Goal: Task Accomplishment & Management: Manage account settings

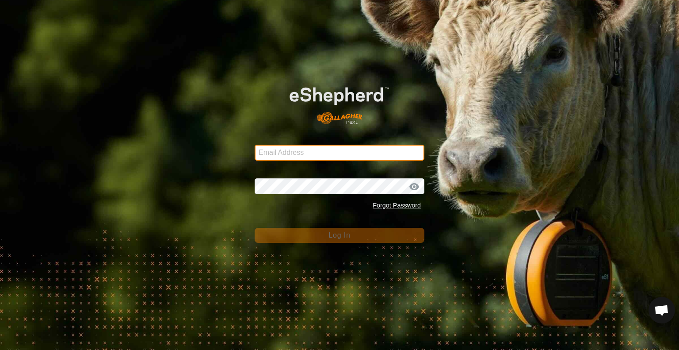
click at [304, 155] on input "Email Address" at bounding box center [340, 153] width 170 height 16
type input "[EMAIL_ADDRESS][DOMAIN_NAME]"
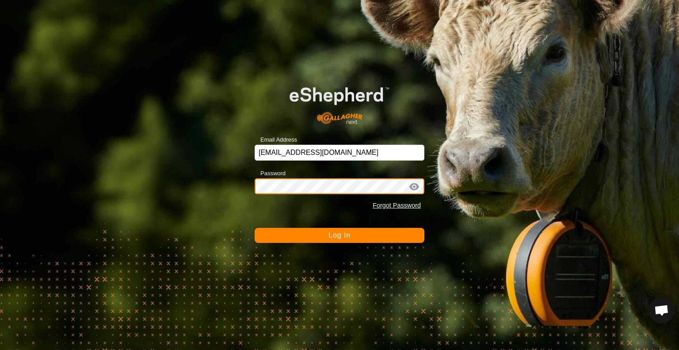
click at [255, 228] on button "Log In" at bounding box center [340, 235] width 170 height 15
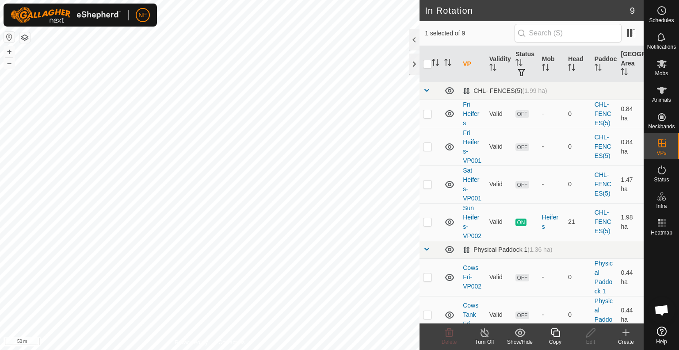
click at [559, 341] on div "Copy" at bounding box center [554, 342] width 35 height 8
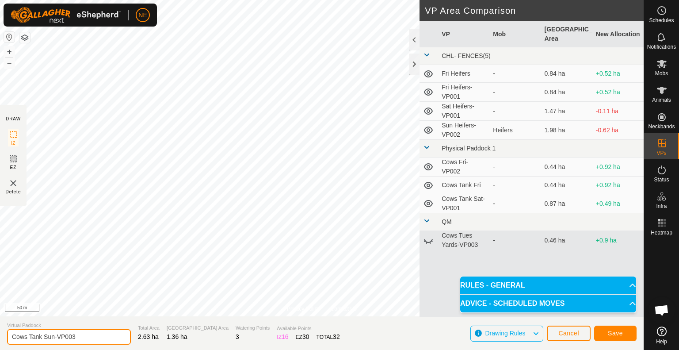
click at [53, 337] on input "Cows Tank Sun-VP003" at bounding box center [69, 336] width 124 height 15
type input "Cows Mon Calving pad-VP003"
click at [608, 337] on button "Save" at bounding box center [615, 332] width 42 height 15
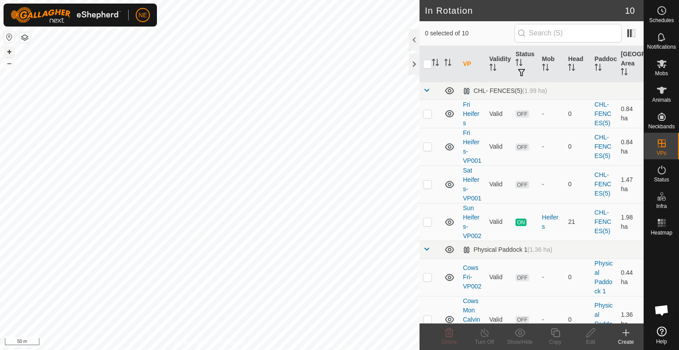
click at [10, 54] on button "+" at bounding box center [9, 51] width 11 height 11
click at [624, 338] on div "Create" at bounding box center [625, 342] width 35 height 8
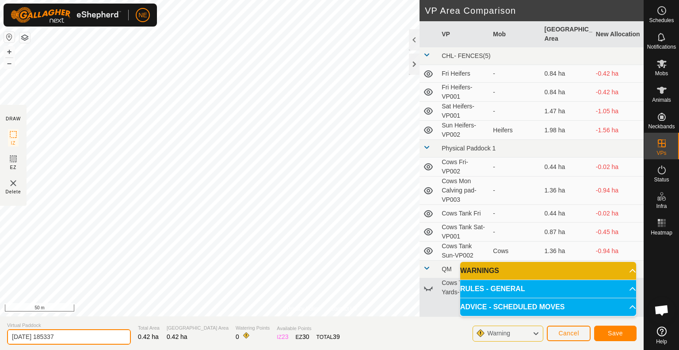
click at [78, 338] on input "[DATE] 185337" at bounding box center [69, 336] width 124 height 15
type input "Heifers Middle Tues"
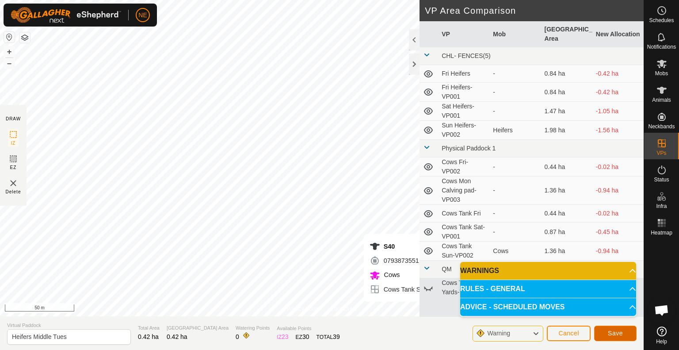
click at [633, 334] on button "Save" at bounding box center [615, 332] width 42 height 15
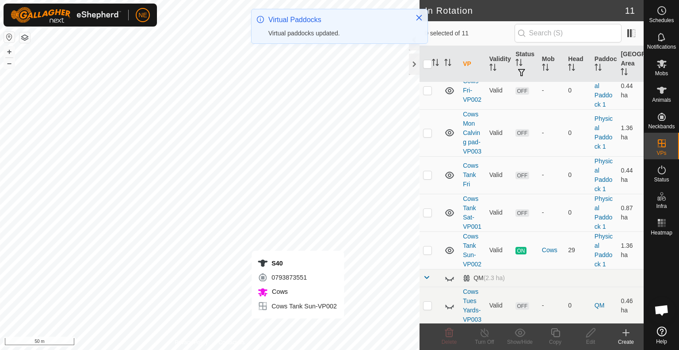
scroll to position [306, 0]
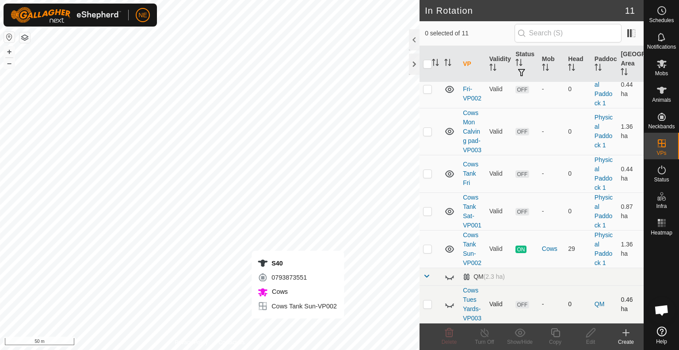
click at [453, 301] on icon at bounding box center [449, 304] width 11 height 11
click at [428, 300] on p-checkbox at bounding box center [427, 303] width 9 height 7
click at [431, 300] on p-tablecheckbox at bounding box center [427, 303] width 9 height 7
click at [431, 300] on p-checkbox at bounding box center [427, 303] width 9 height 7
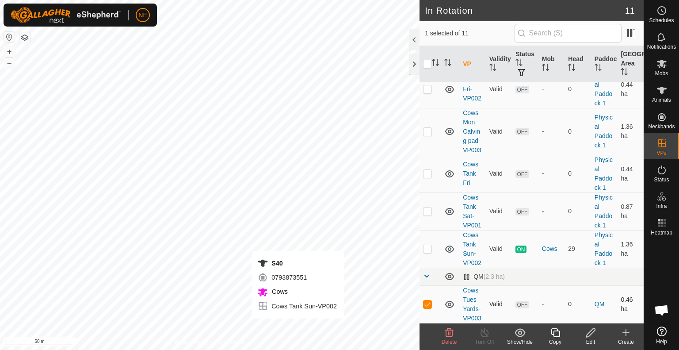
checkbox input "false"
